Goal: Task Accomplishment & Management: Use online tool/utility

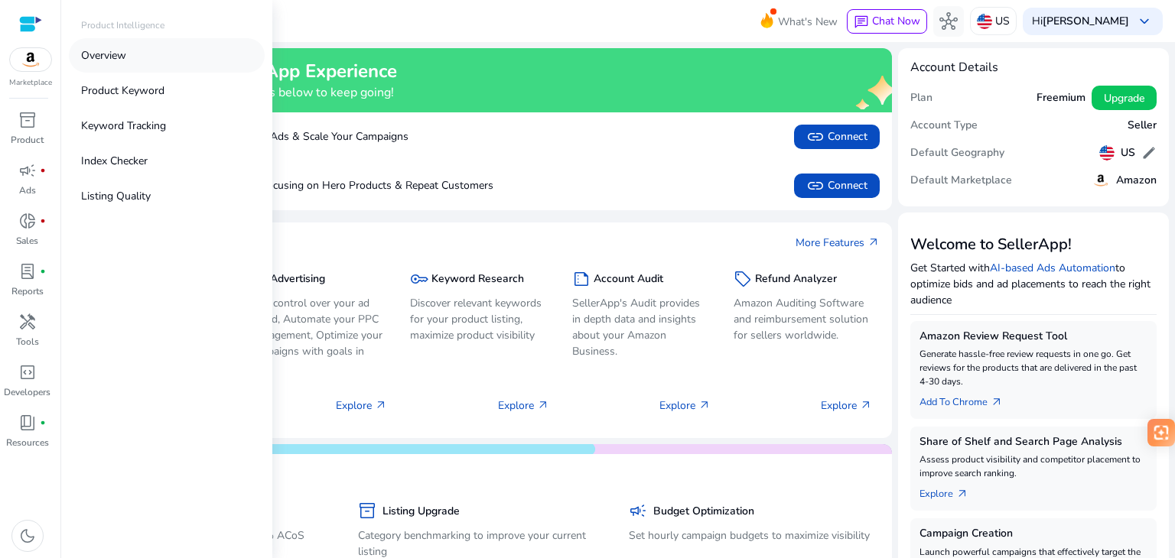
click at [112, 60] on p "Overview" at bounding box center [103, 55] width 45 height 16
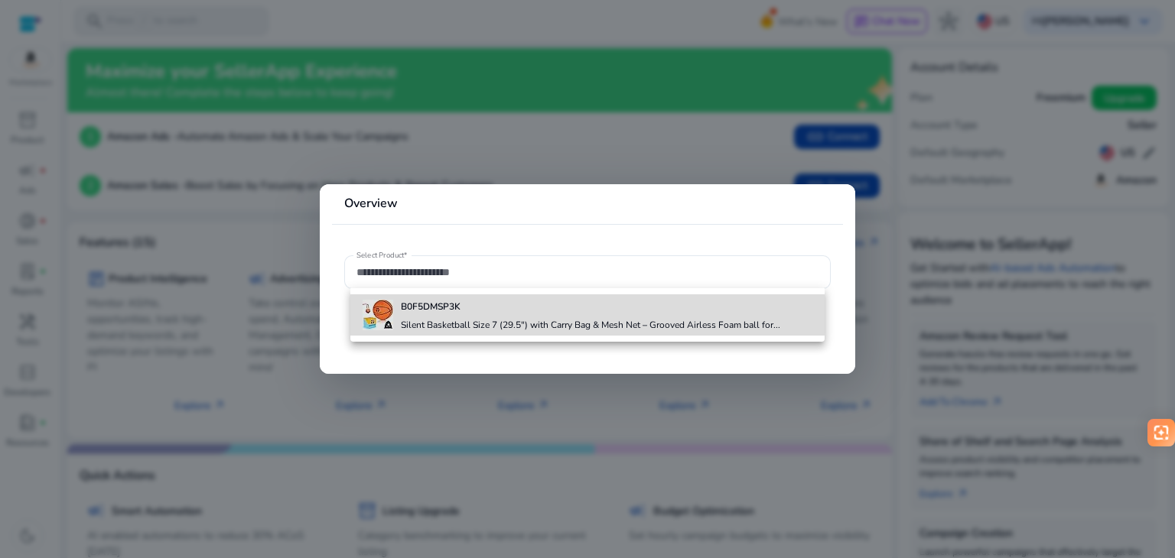
click at [487, 312] on h4 "B0F5DMSP3K" at bounding box center [590, 307] width 379 height 12
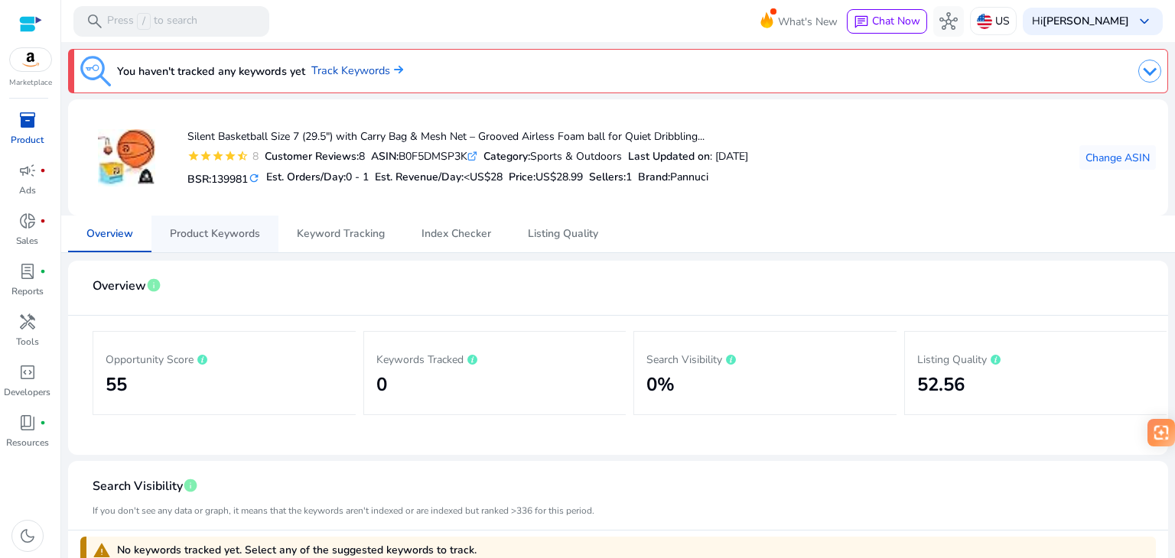
click at [217, 236] on span "Product Keywords" at bounding box center [215, 234] width 90 height 11
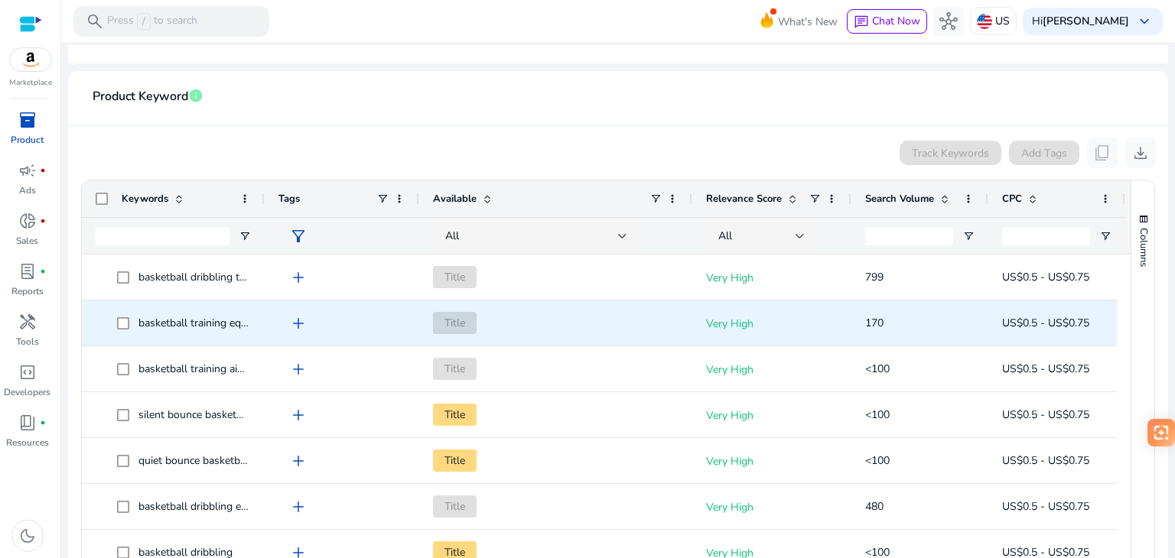
scroll to position [226, 0]
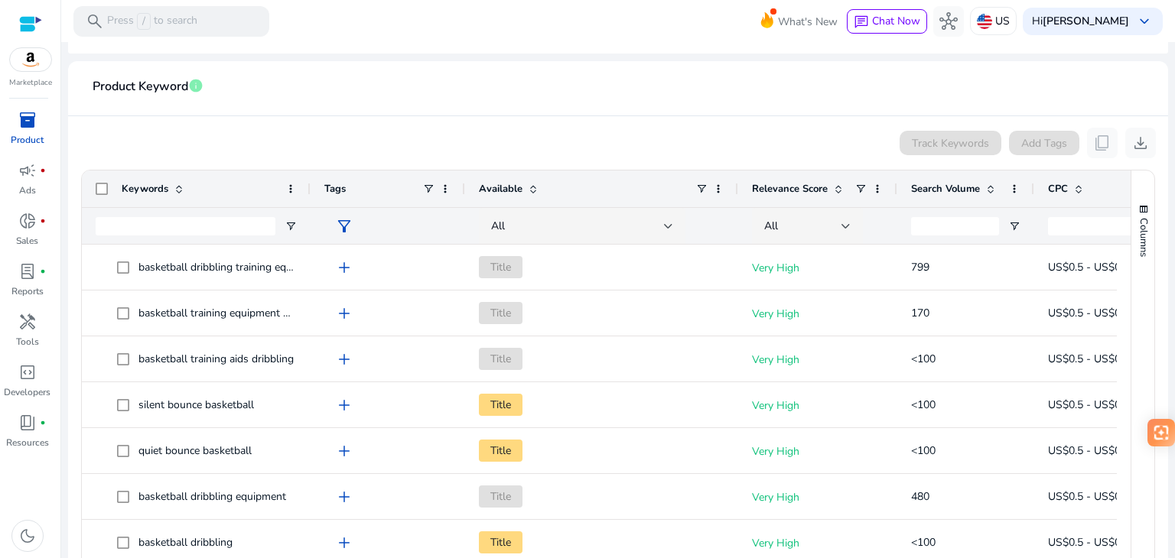
drag, startPoint x: 262, startPoint y: 192, endPoint x: 307, endPoint y: 216, distance: 52.0
click at [307, 216] on div "Keywords Tags Available Relevance Score" at bounding box center [633, 207] width 1103 height 73
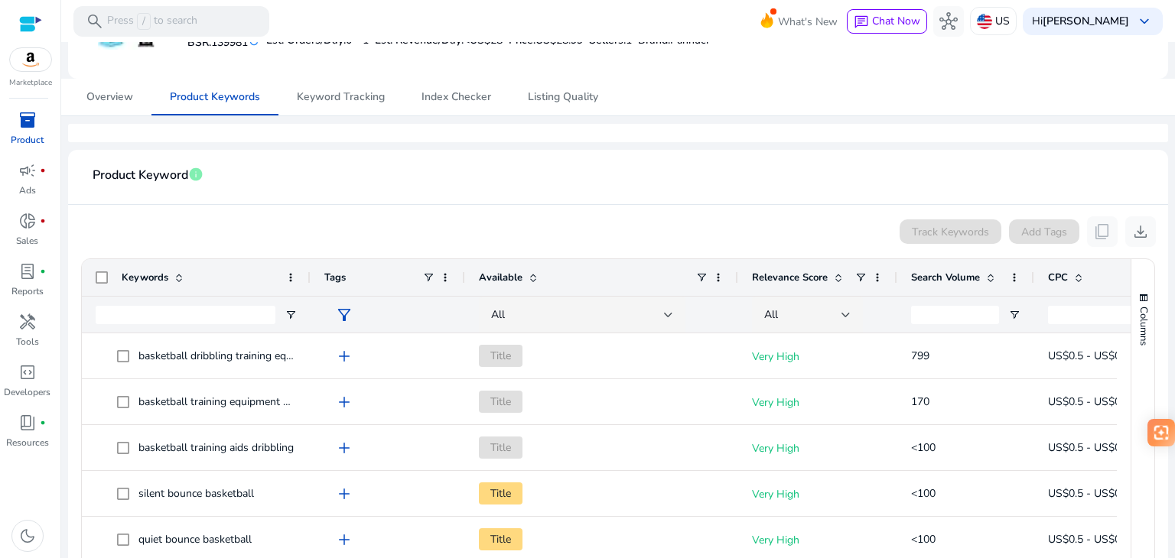
scroll to position [136, 0]
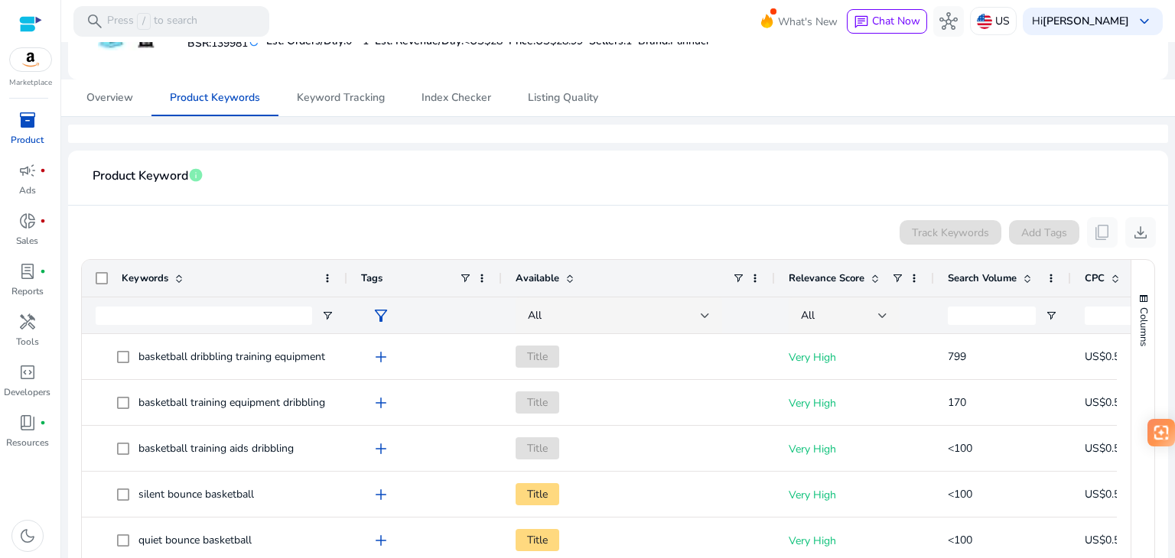
drag, startPoint x: 306, startPoint y: 277, endPoint x: 343, endPoint y: 279, distance: 36.8
click at [343, 279] on div at bounding box center [346, 278] width 6 height 37
click at [341, 108] on span "Keyword Tracking" at bounding box center [341, 98] width 88 height 37
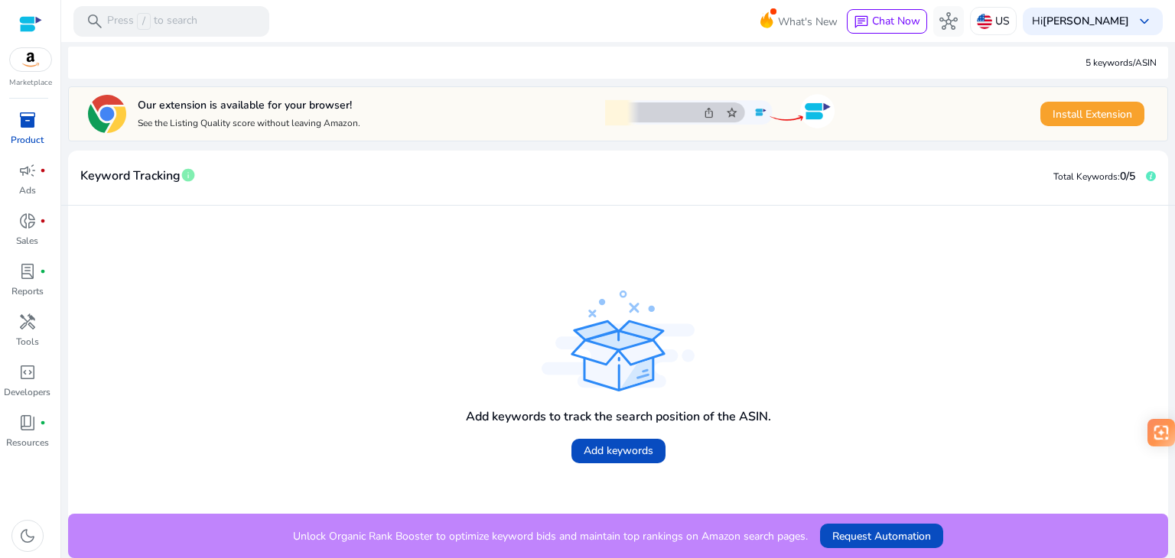
scroll to position [214, 0]
click at [613, 448] on span "Add keywords" at bounding box center [619, 451] width 70 height 16
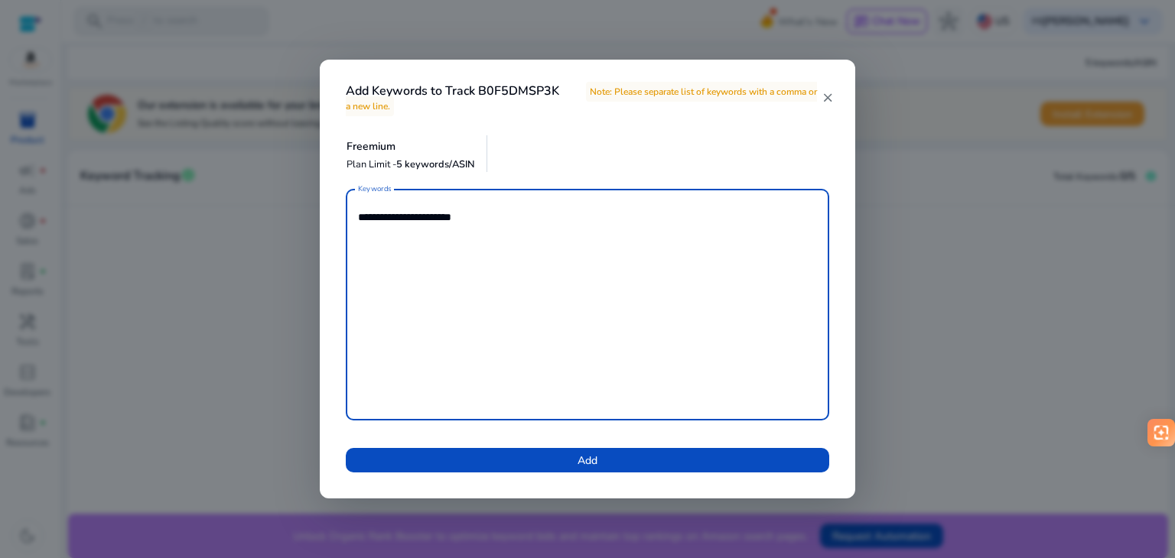
click at [418, 220] on textarea "**********" at bounding box center [587, 305] width 459 height 216
click at [479, 304] on textarea "**********" at bounding box center [587, 305] width 459 height 216
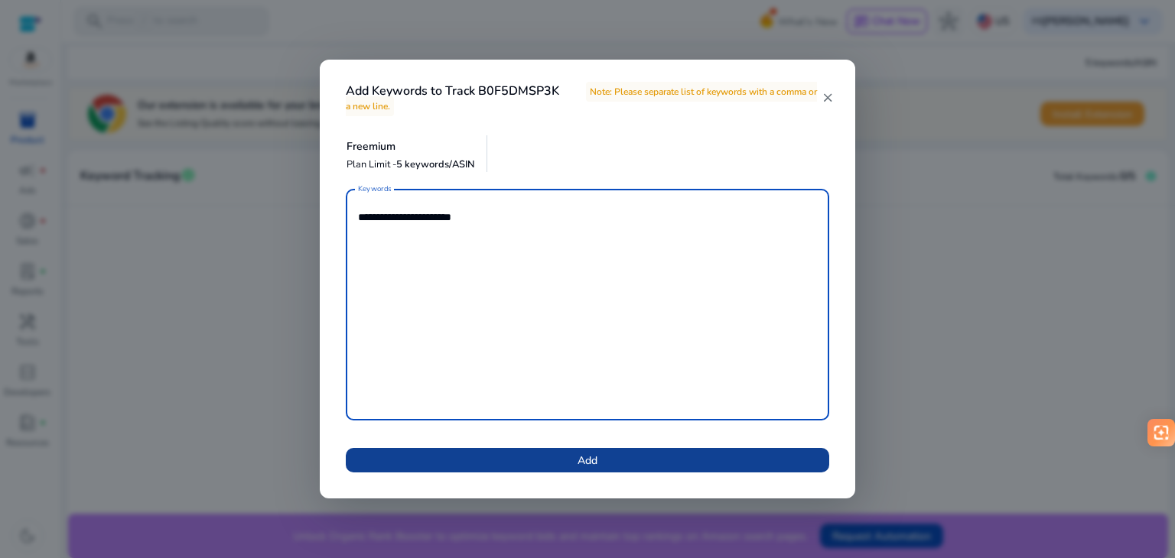
type textarea "**********"
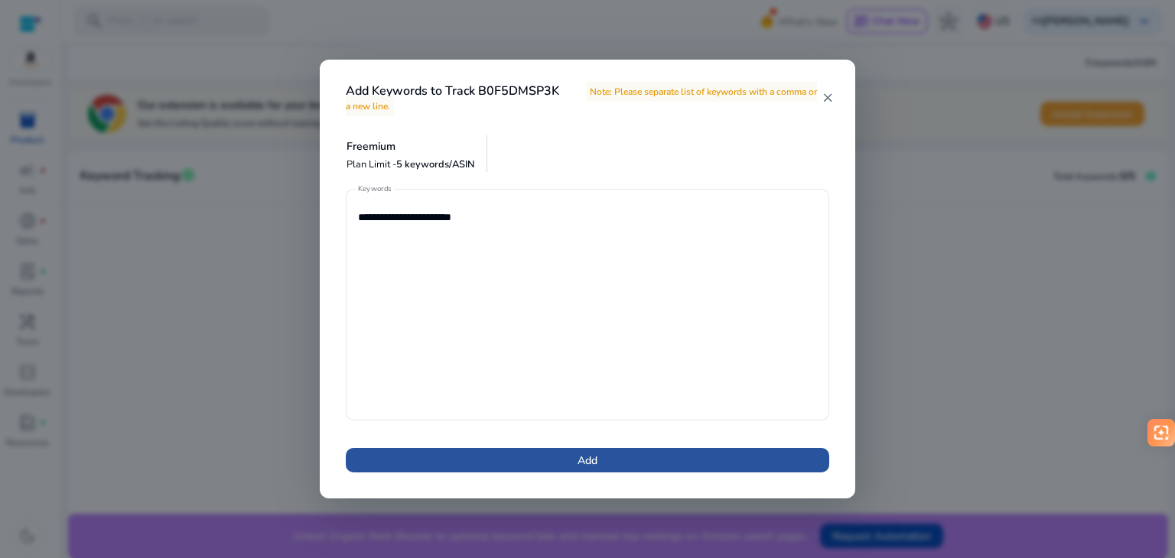
click at [504, 466] on span at bounding box center [587, 460] width 483 height 37
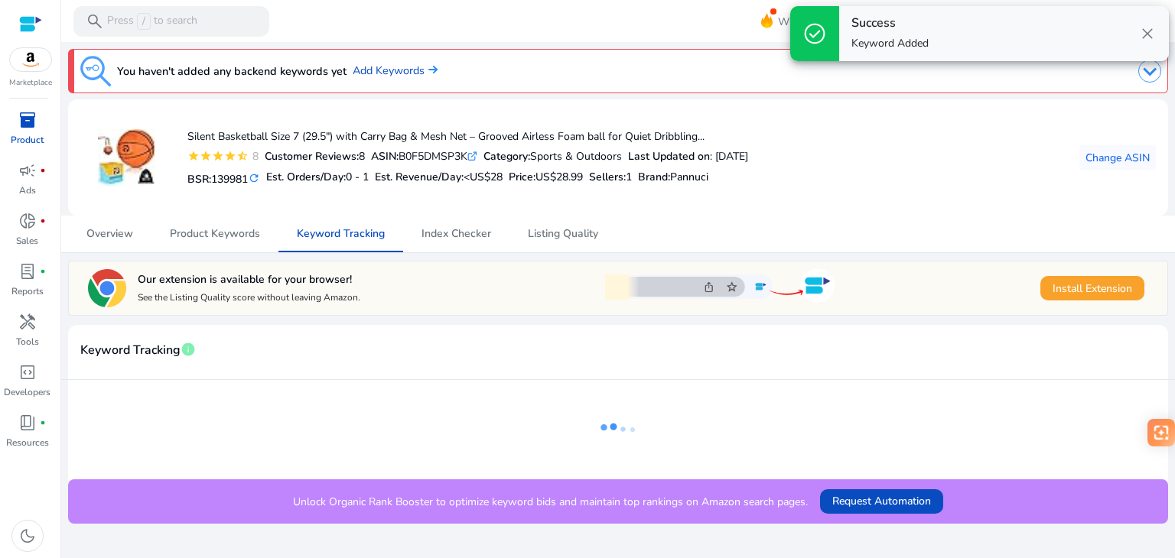
click at [584, 328] on div "Keyword Tracking info" at bounding box center [618, 352] width 1100 height 55
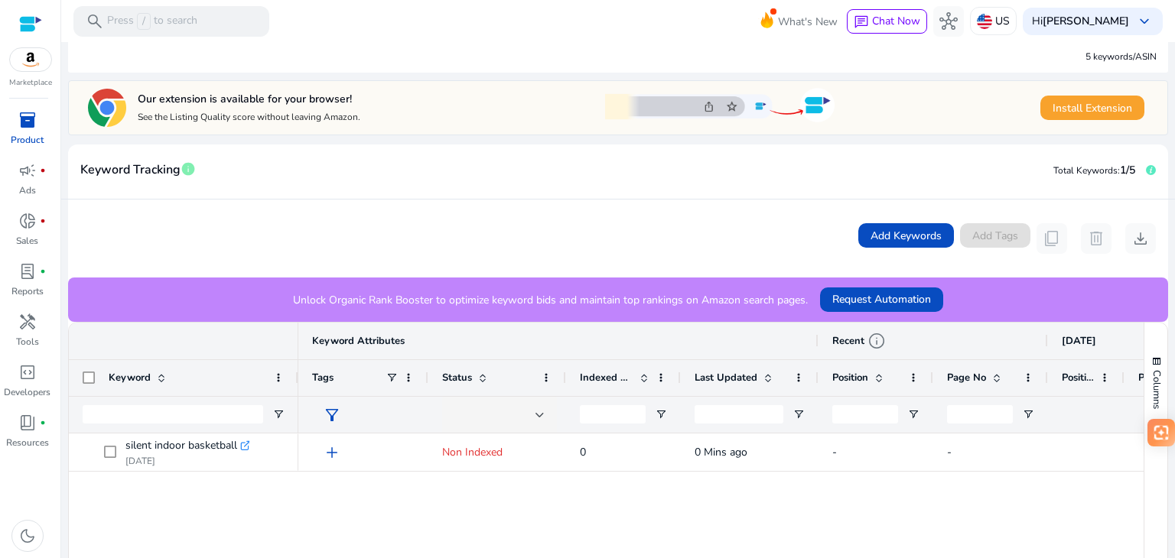
scroll to position [360, 0]
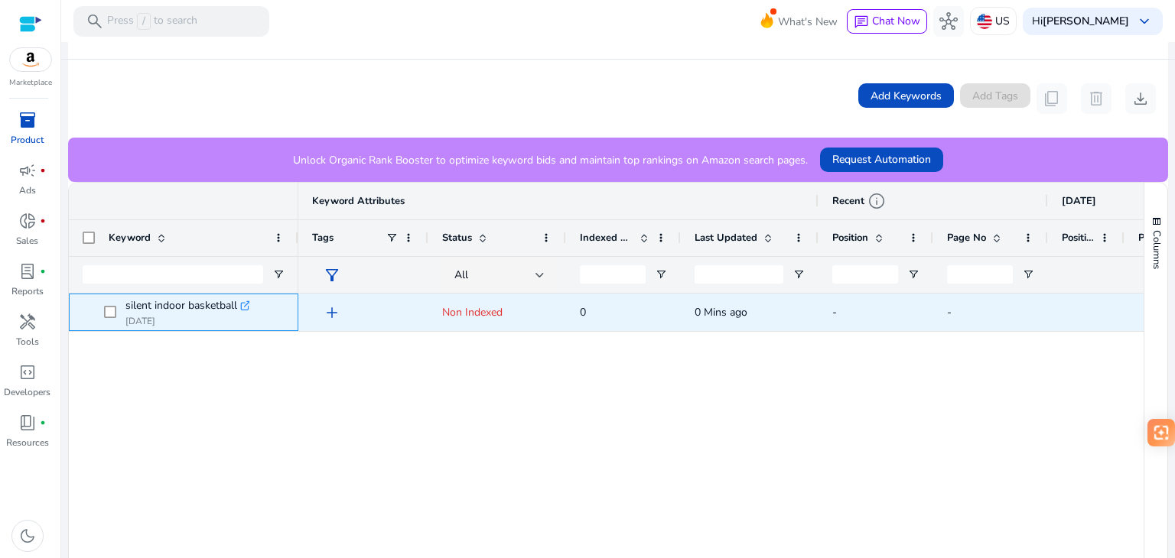
click at [246, 307] on icon ".st0{fill:#2c8af8}" at bounding box center [245, 306] width 11 height 11
click at [478, 312] on span "Non Indexed" at bounding box center [472, 312] width 60 height 15
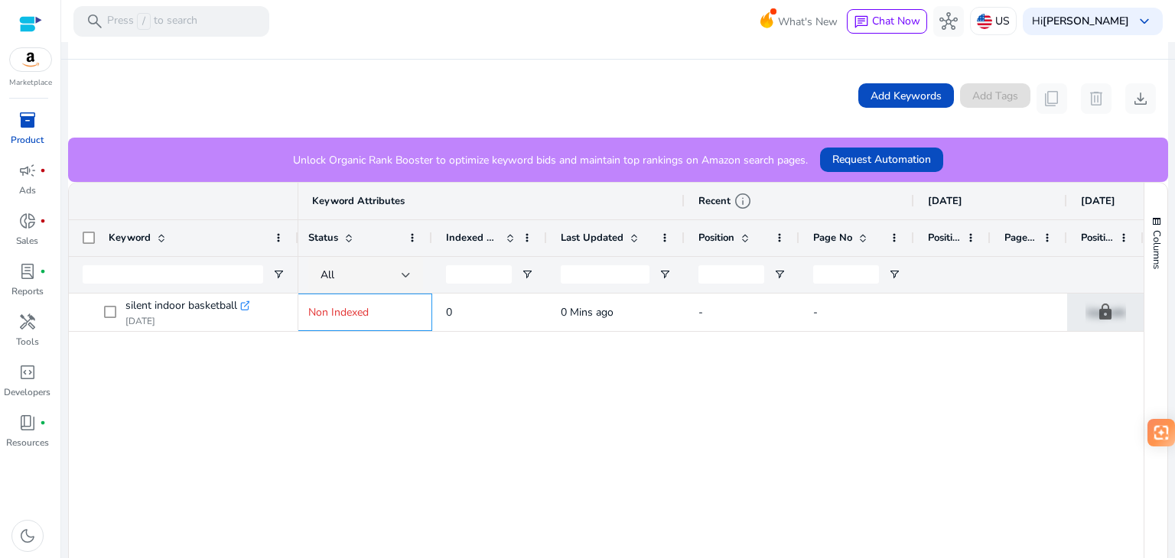
scroll to position [0, 144]
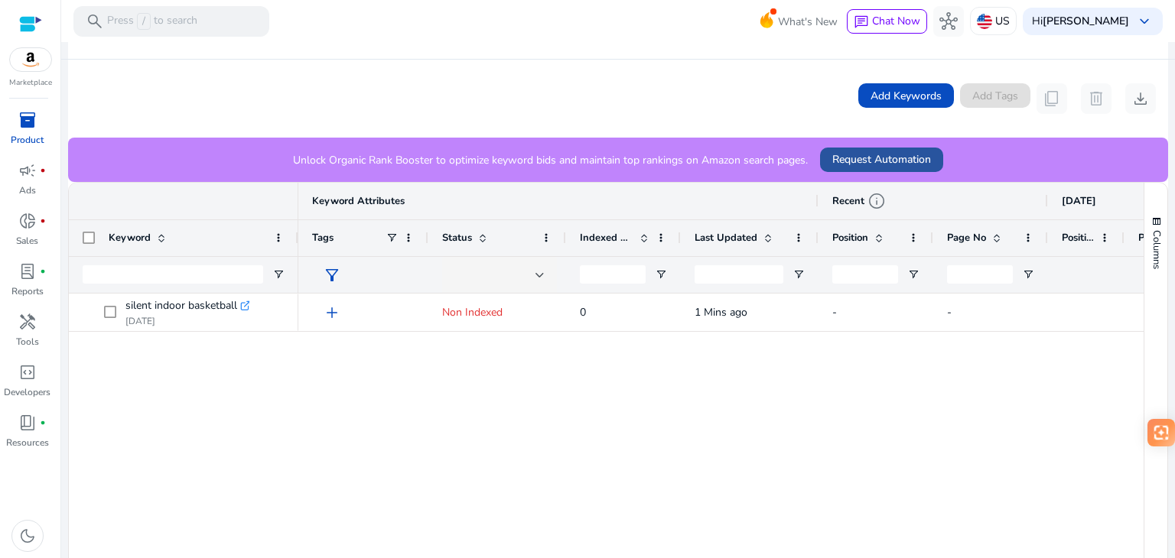
click at [920, 161] on span "Request Automation" at bounding box center [881, 159] width 99 height 16
drag, startPoint x: 317, startPoint y: 155, endPoint x: 808, endPoint y: 160, distance: 491.9
click at [808, 160] on div "Unlock Organic Rank Booster to optimize keyword bids and maintain top rankings …" at bounding box center [618, 160] width 1100 height 44
click at [874, 163] on span "Request Automation" at bounding box center [881, 159] width 99 height 16
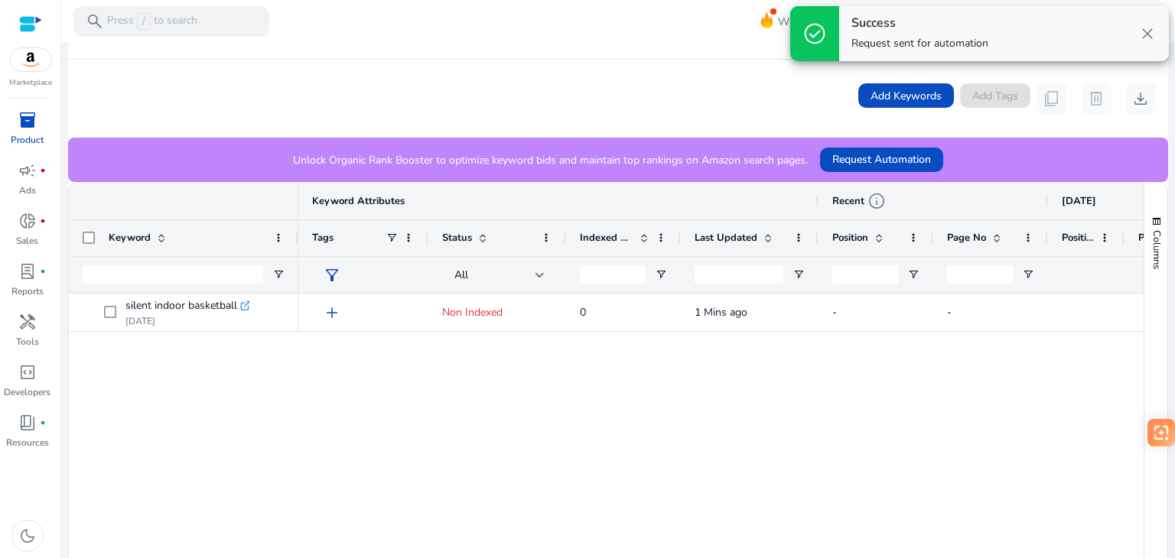
click at [887, 34] on div "Success Request sent for automation" at bounding box center [919, 33] width 137 height 35
click at [823, 35] on span "check_circle" at bounding box center [814, 33] width 24 height 24
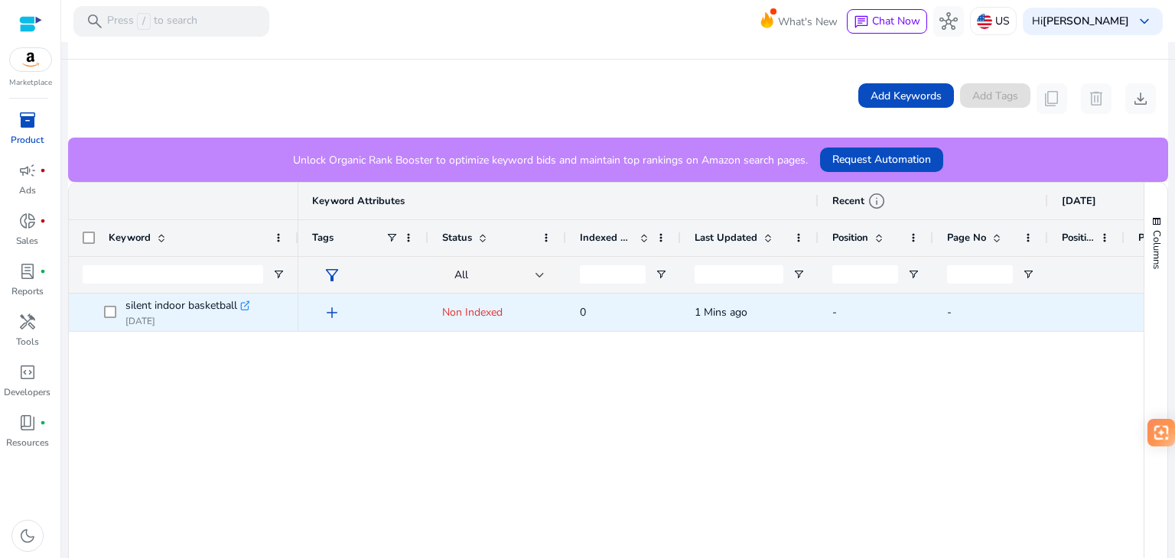
click at [245, 307] on icon ".st0{fill:#2c8af8}" at bounding box center [245, 306] width 11 height 11
